Goal: Obtain resource: Download file/media

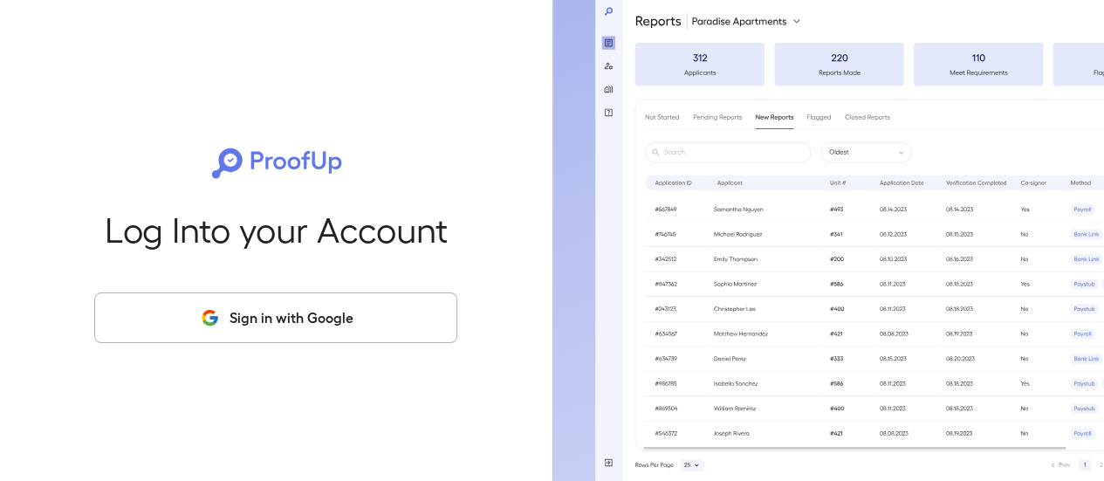
click at [283, 327] on button "Sign in with Google" at bounding box center [275, 317] width 363 height 51
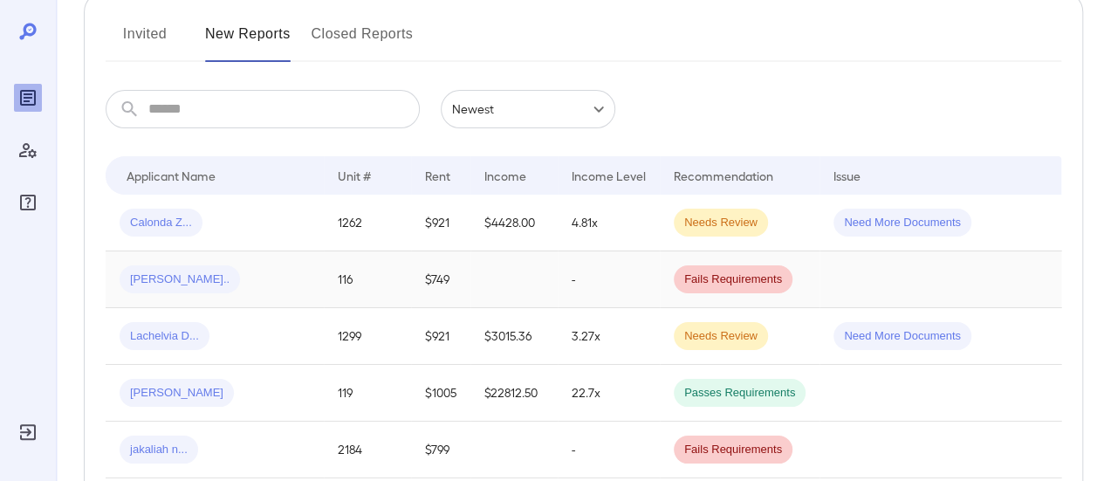
scroll to position [262, 0]
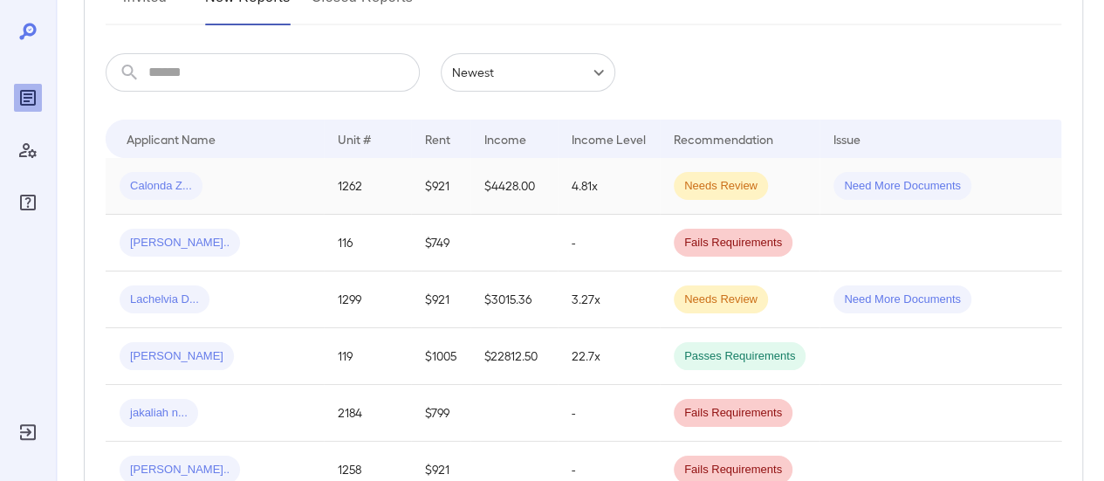
click at [274, 188] on div "Calonda Z..." at bounding box center [215, 186] width 190 height 28
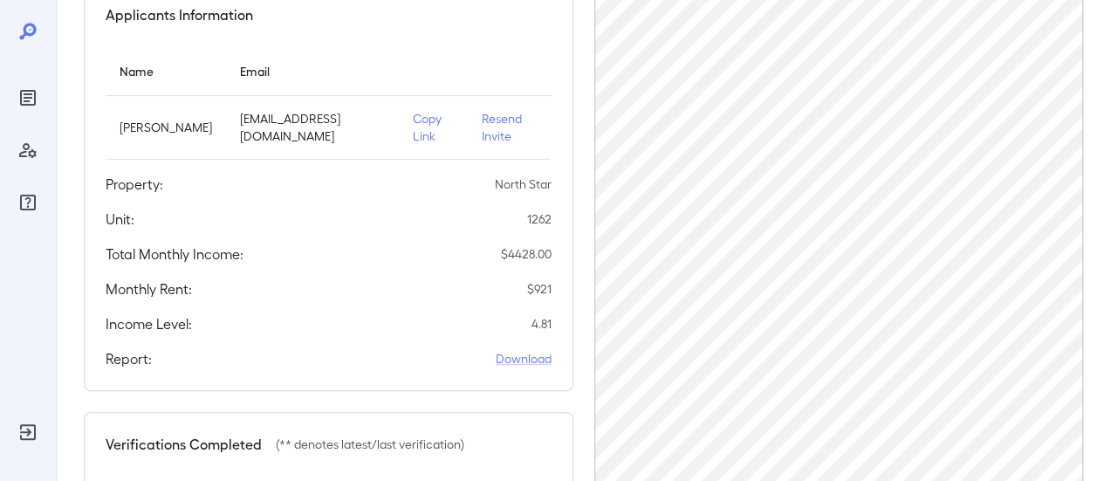
scroll to position [262, 0]
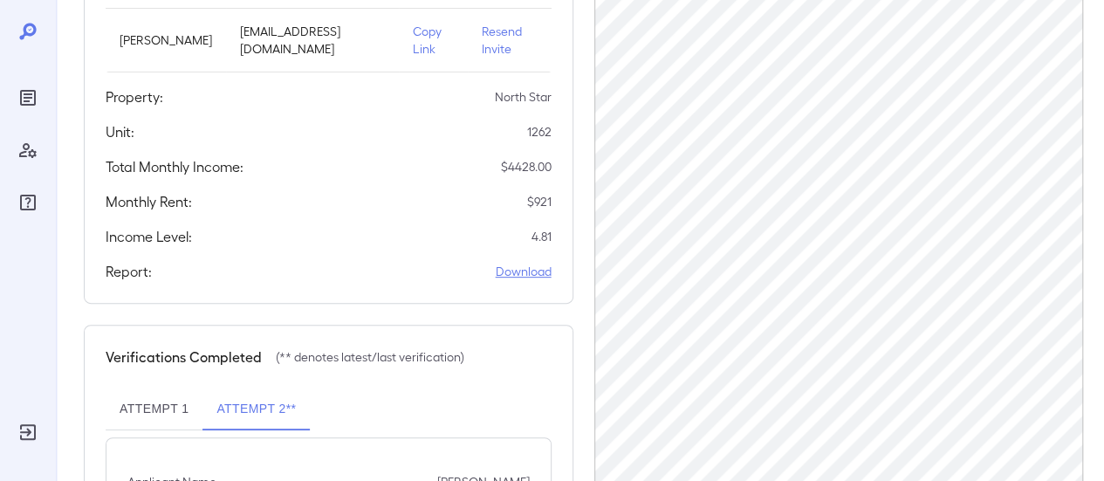
click at [538, 277] on link "Download" at bounding box center [524, 271] width 56 height 17
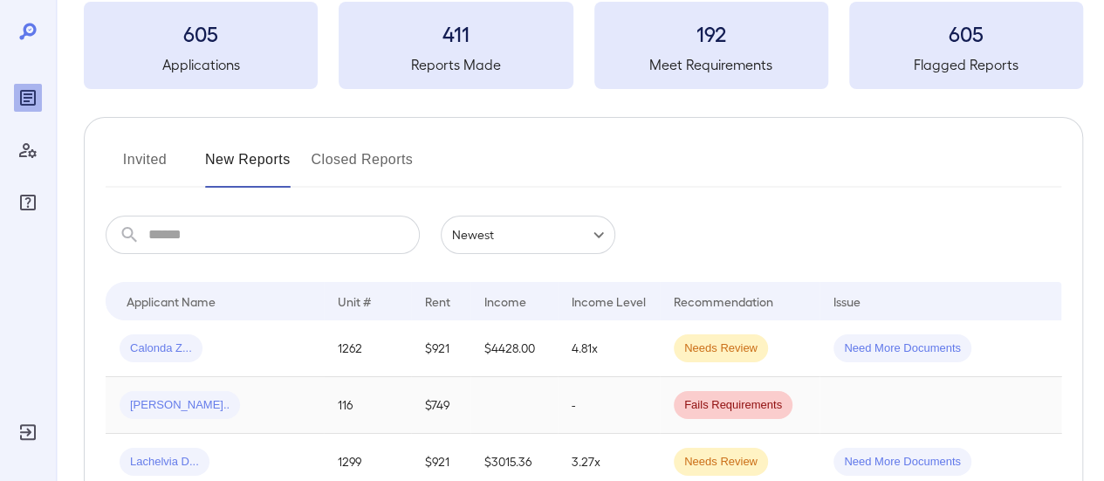
scroll to position [175, 0]
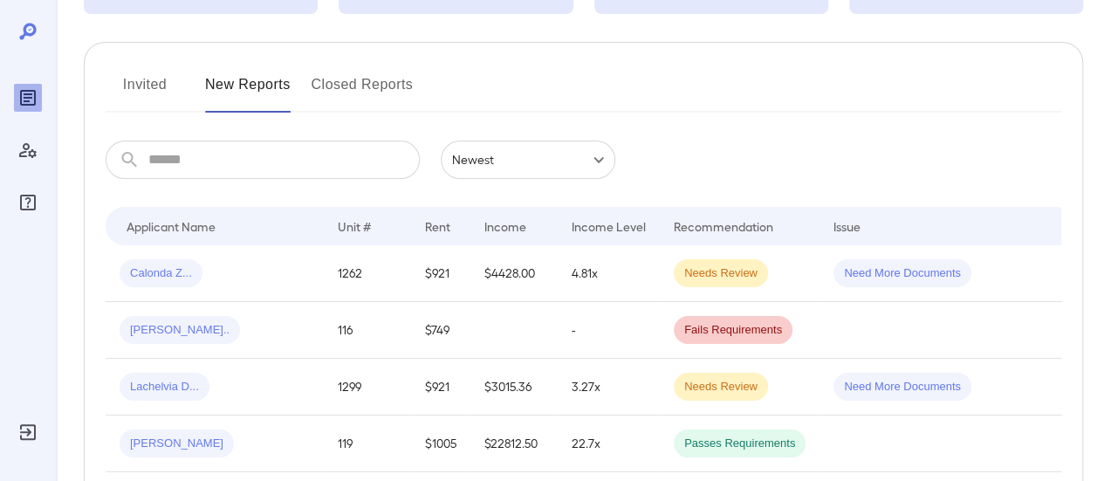
click at [300, 165] on input "text" at bounding box center [283, 159] width 271 height 38
type input "***"
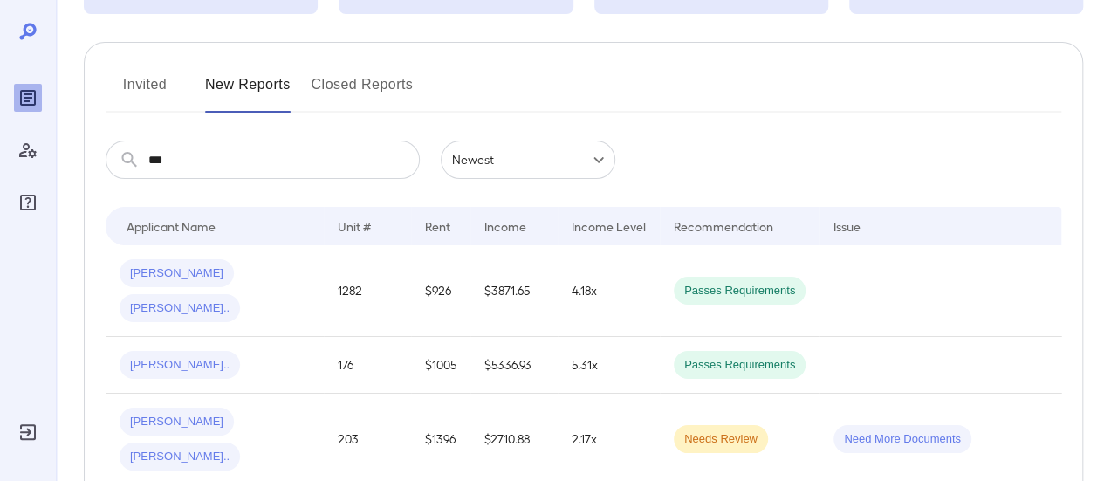
click at [140, 78] on button "Invited" at bounding box center [145, 92] width 79 height 42
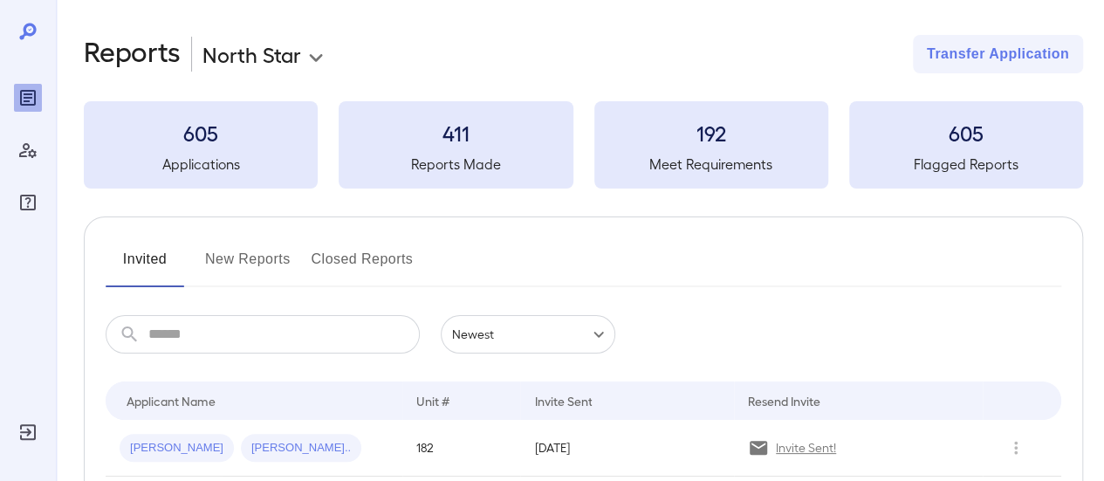
click at [237, 318] on input "text" at bounding box center [283, 334] width 271 height 38
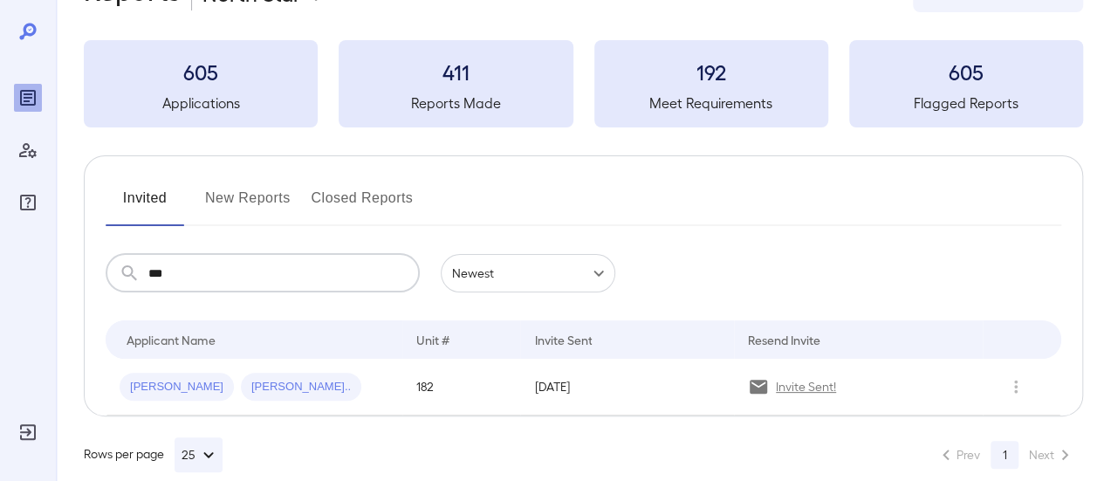
scroll to position [86, 0]
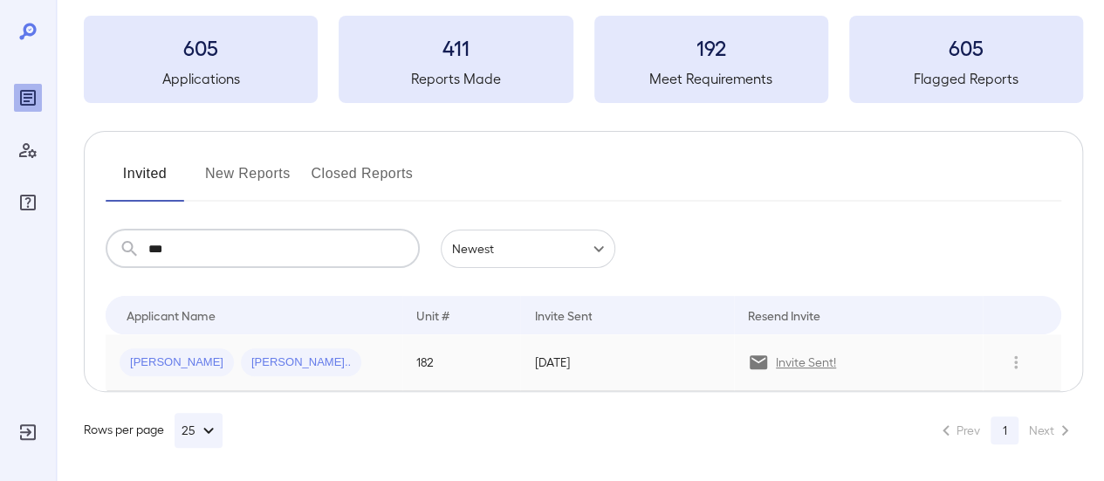
type input "***"
click at [276, 359] on div "Jose A... Rosa M..." at bounding box center [254, 362] width 269 height 28
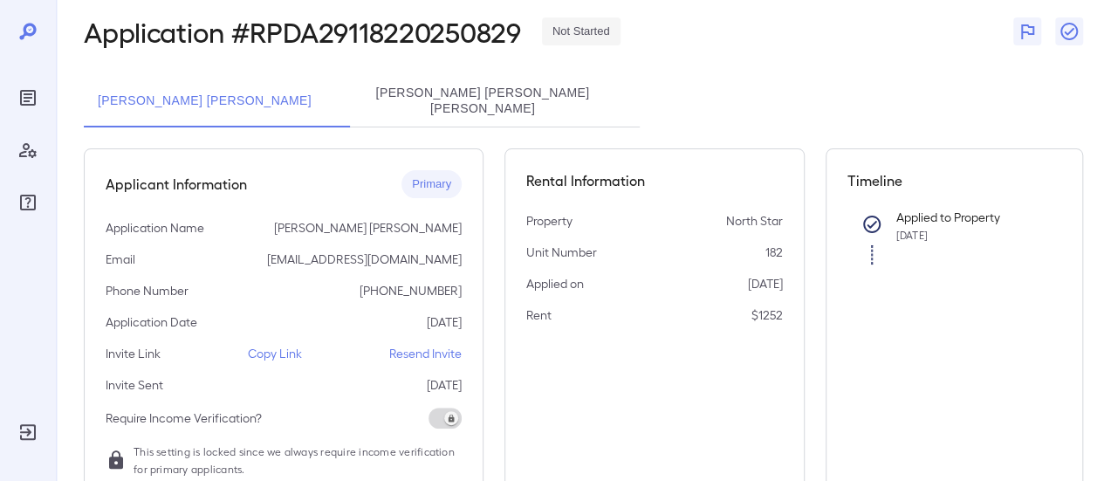
scroll to position [175, 0]
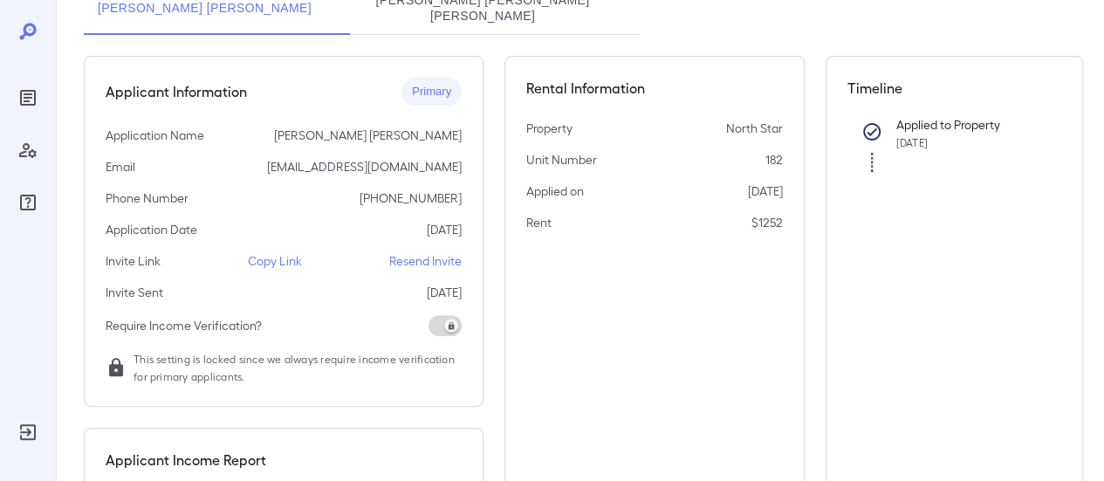
click at [256, 252] on p "Copy Link" at bounding box center [275, 260] width 54 height 17
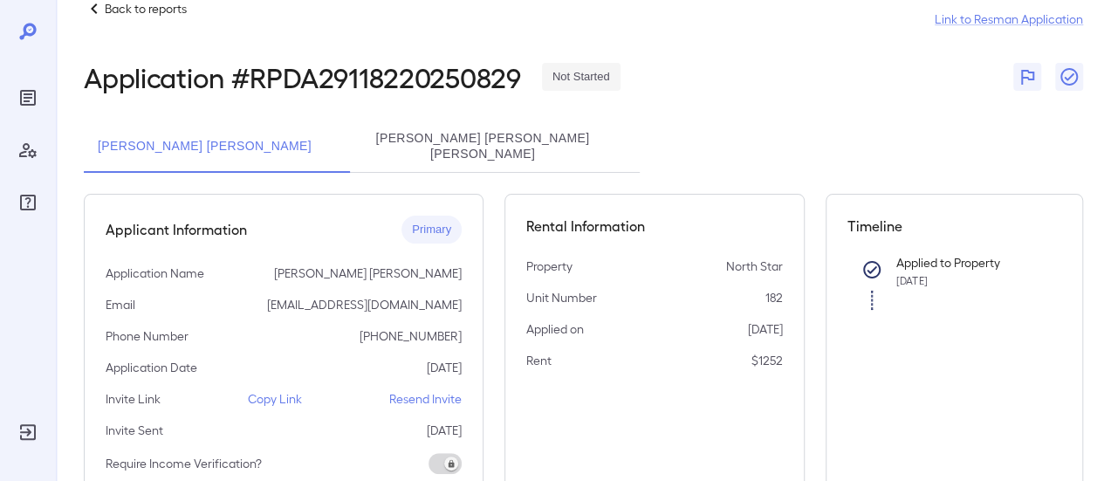
scroll to position [0, 0]
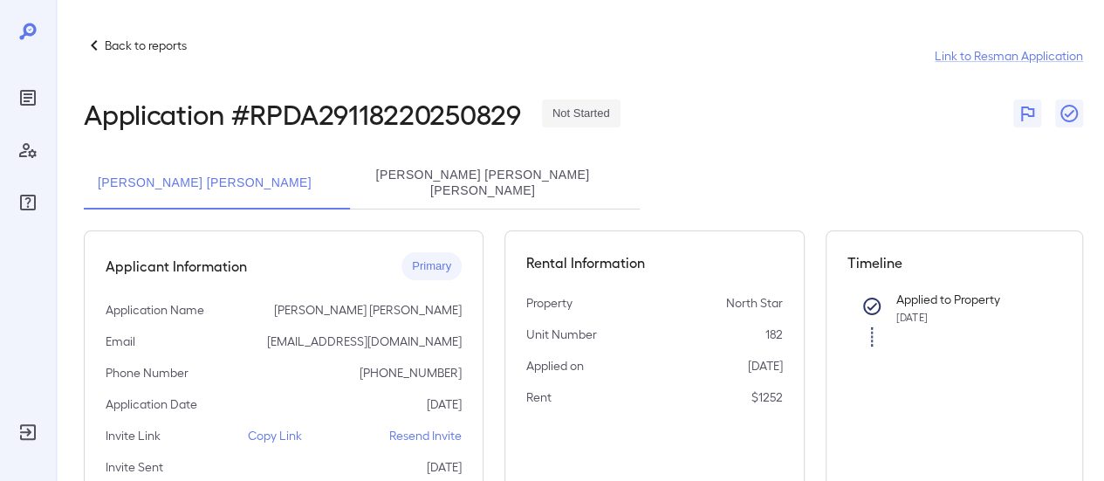
click at [127, 42] on p "Back to reports" at bounding box center [146, 45] width 82 height 17
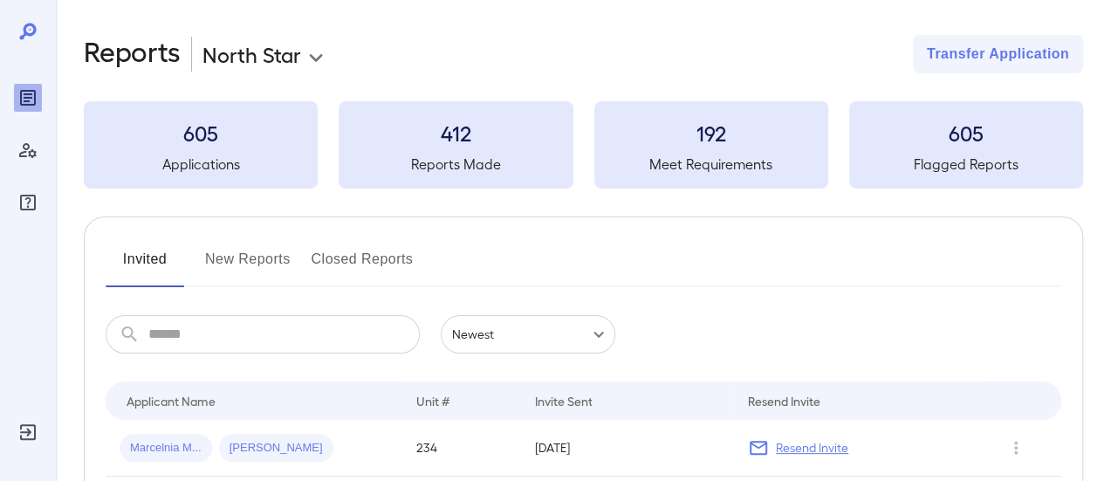
click at [235, 336] on input "text" at bounding box center [283, 334] width 271 height 38
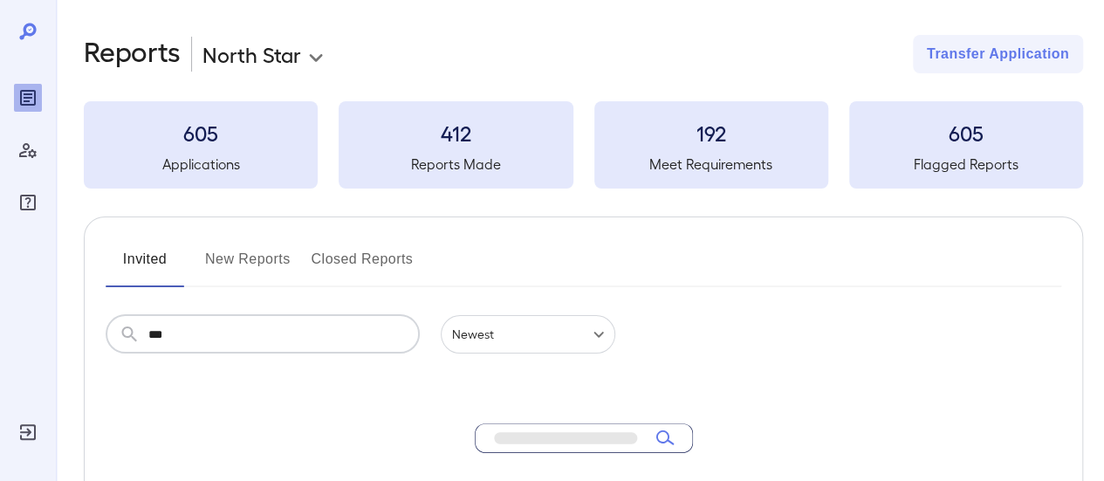
type input "***"
click at [247, 259] on button "New Reports" at bounding box center [248, 266] width 86 height 42
click at [141, 260] on button "Invited" at bounding box center [145, 266] width 79 height 42
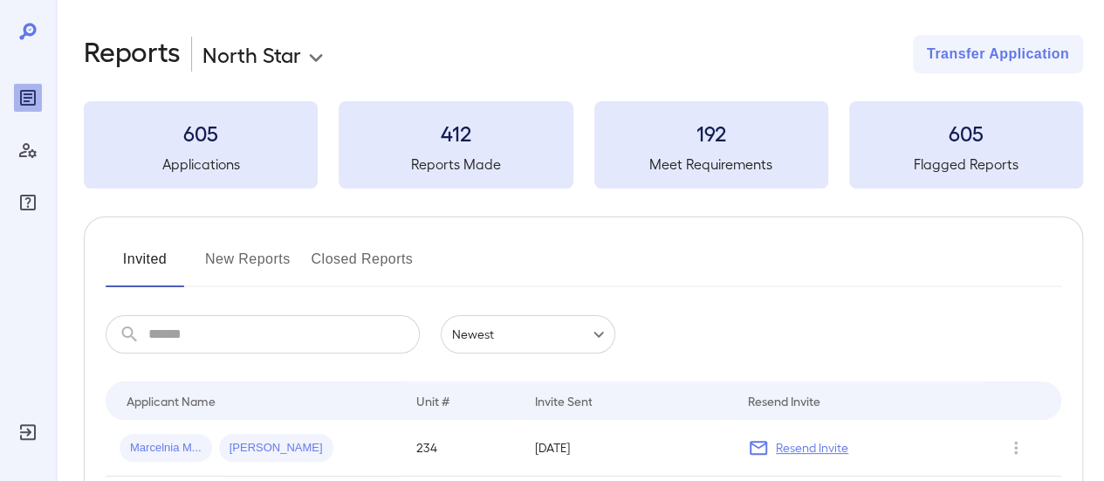
click at [188, 335] on input "text" at bounding box center [283, 334] width 271 height 38
type input "***"
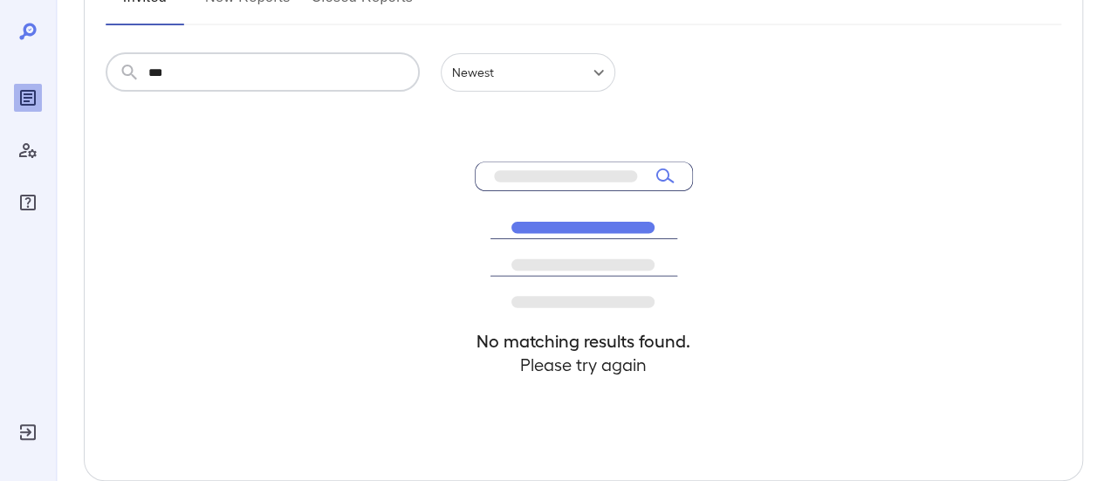
scroll to position [175, 0]
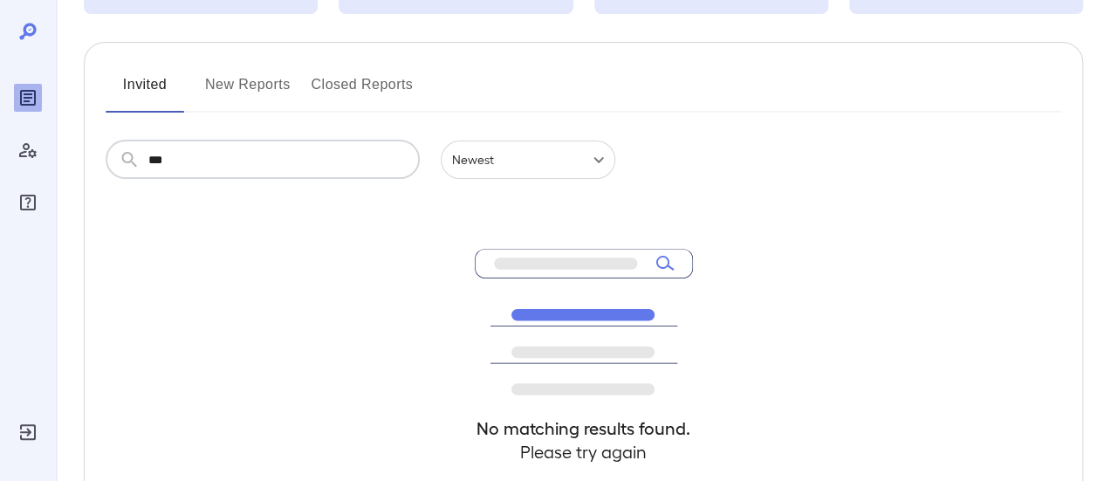
click at [237, 81] on button "New Reports" at bounding box center [248, 92] width 86 height 42
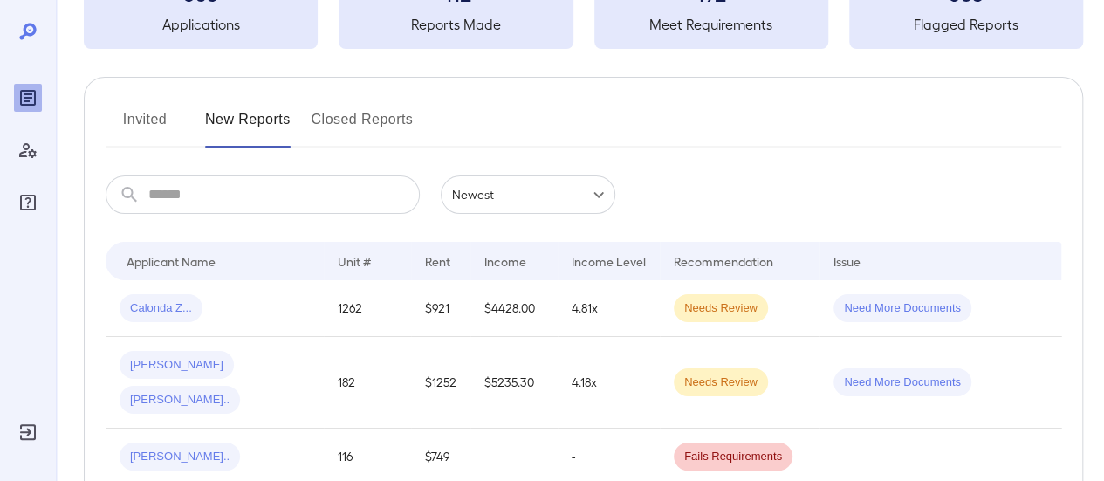
scroll to position [262, 0]
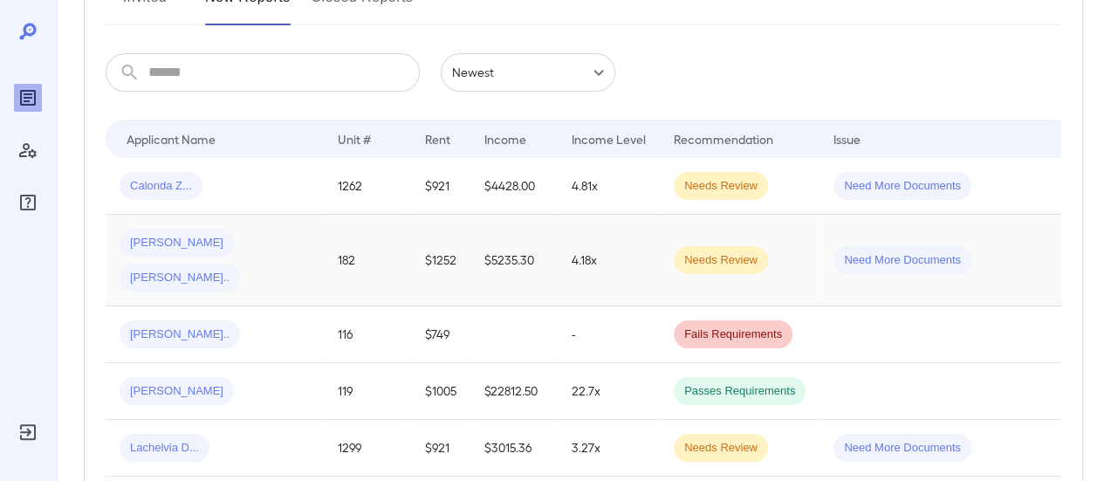
click at [282, 242] on div "Jose A... Rosa M..." at bounding box center [215, 260] width 190 height 63
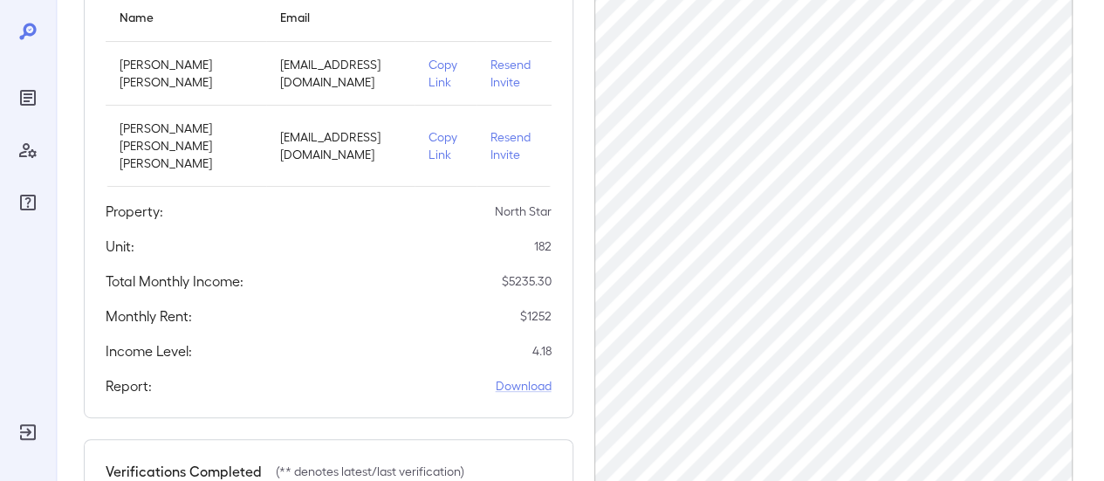
scroll to position [262, 0]
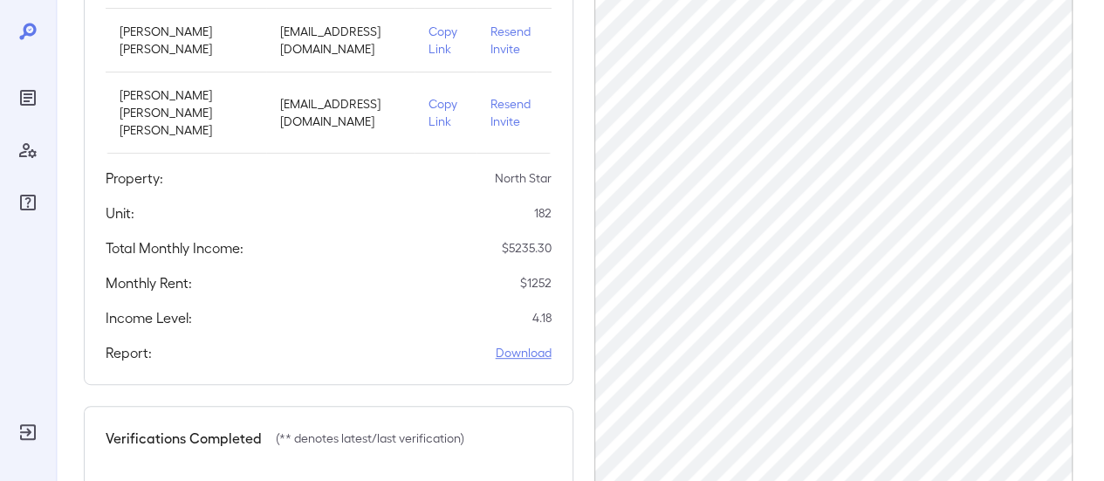
click at [549, 361] on link "Download" at bounding box center [524, 352] width 56 height 17
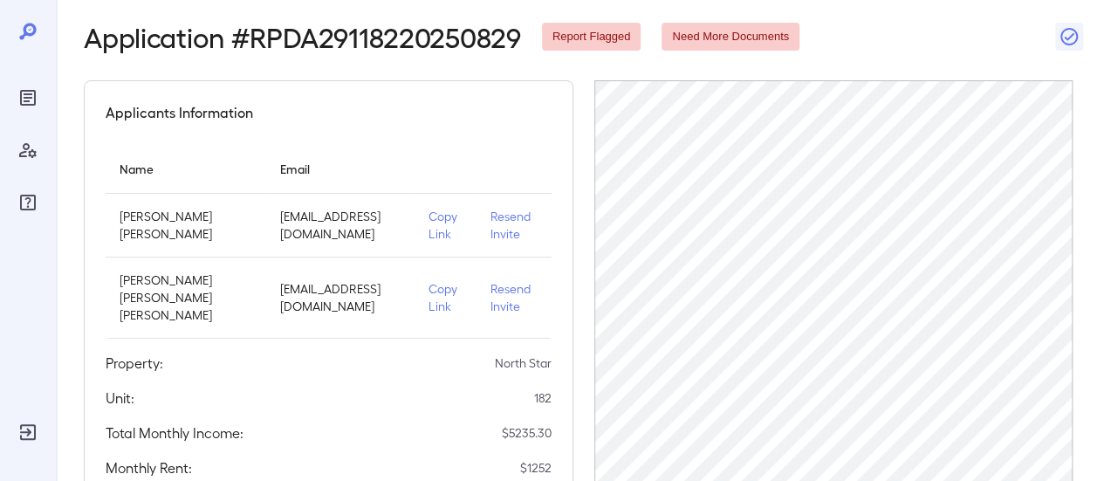
scroll to position [0, 0]
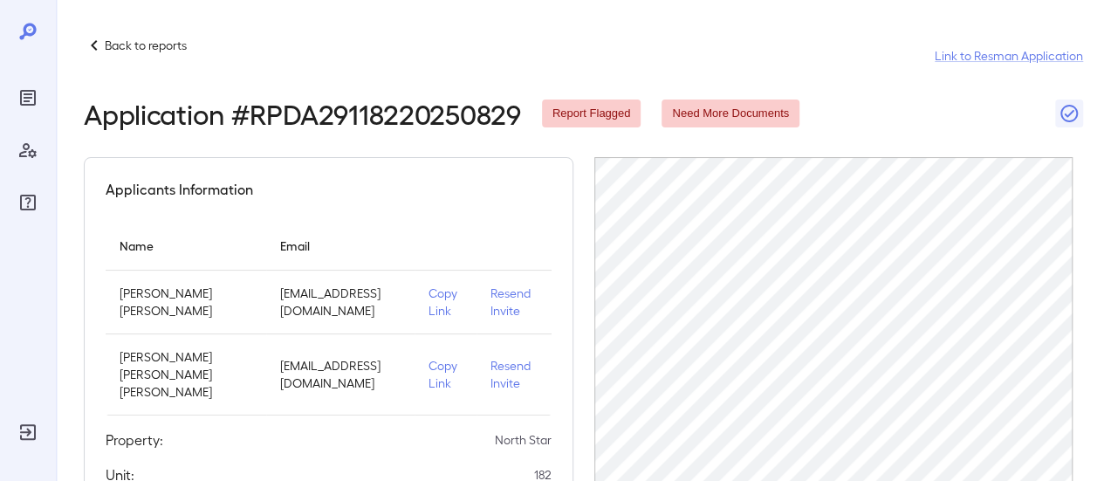
click at [147, 49] on p "Back to reports" at bounding box center [146, 45] width 82 height 17
